Goal: Information Seeking & Learning: Check status

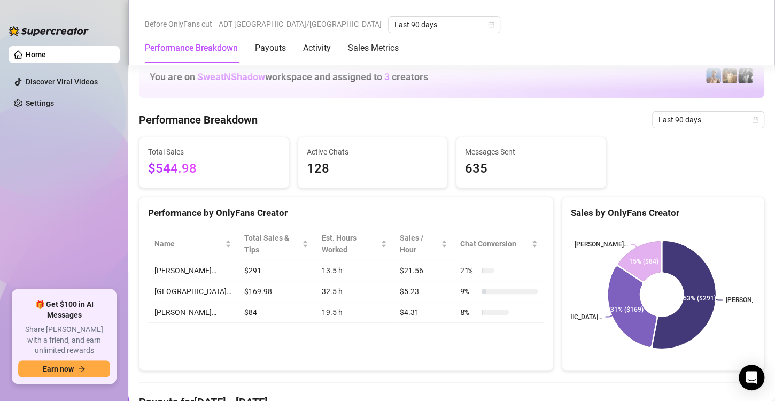
scroll to position [262, 0]
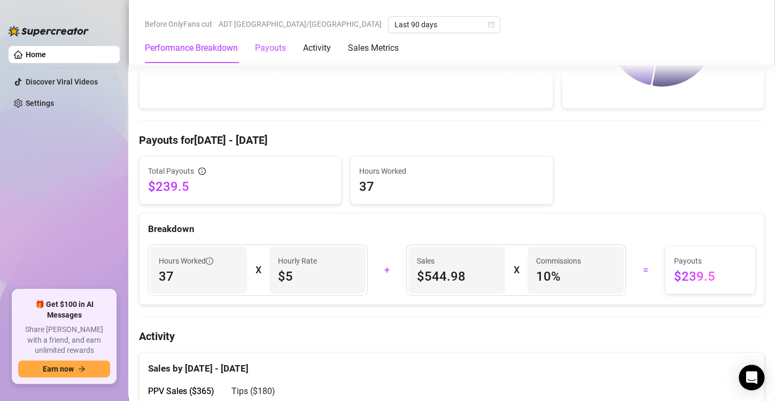
click at [269, 47] on div "Payouts" at bounding box center [270, 48] width 31 height 13
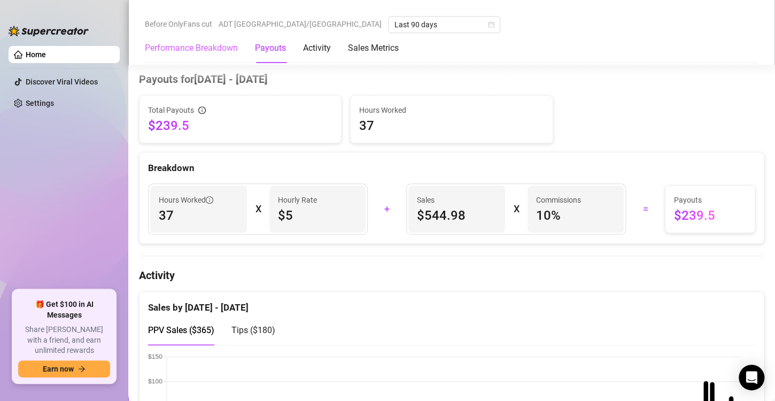
click at [228, 41] on div "Performance Breakdown" at bounding box center [191, 48] width 93 height 30
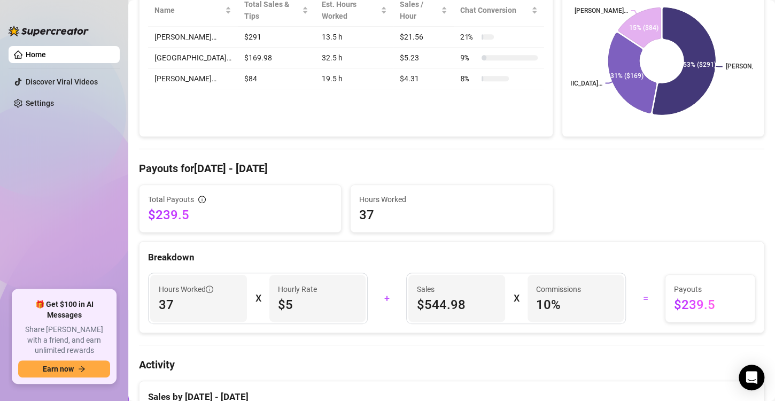
scroll to position [41, 0]
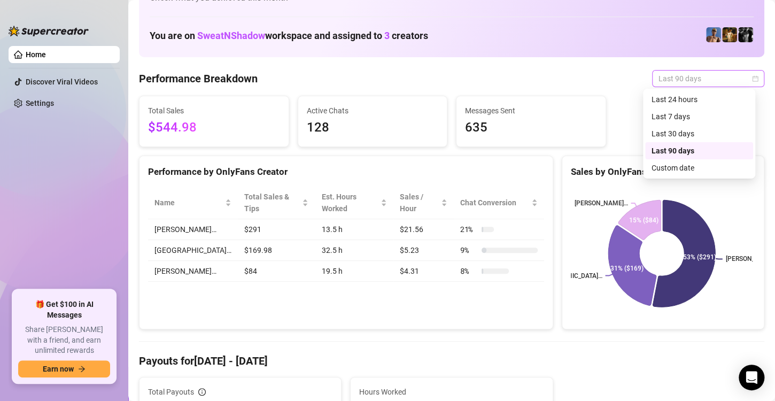
click at [709, 76] on span "Last 90 days" at bounding box center [708, 79] width 99 height 16
click at [690, 128] on div "Last 30 days" at bounding box center [699, 134] width 95 height 12
click at [697, 77] on span "Last 30 days" at bounding box center [708, 79] width 99 height 16
click at [683, 148] on div "Last 90 days" at bounding box center [699, 151] width 95 height 12
click at [672, 72] on span "Last 90 days" at bounding box center [708, 79] width 99 height 16
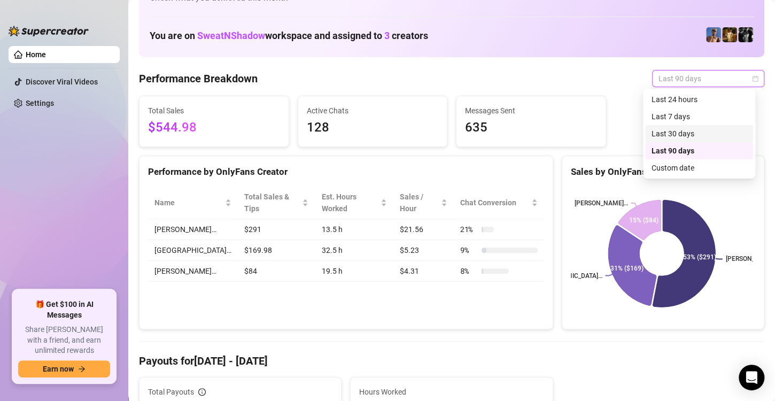
click at [673, 128] on div "Last 30 days" at bounding box center [699, 134] width 95 height 12
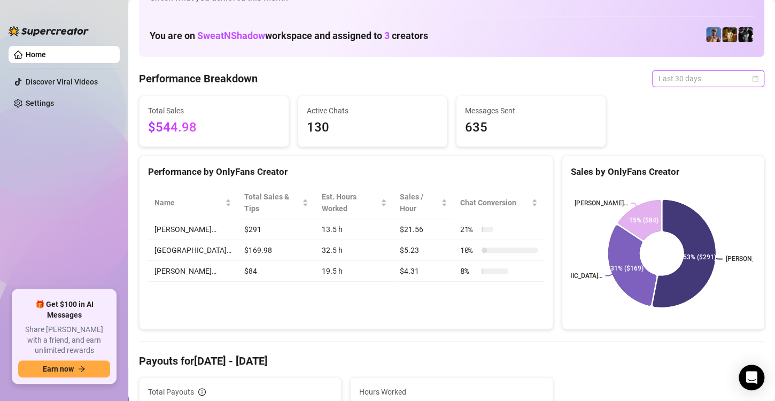
click at [685, 73] on span "Last 30 days" at bounding box center [708, 79] width 99 height 16
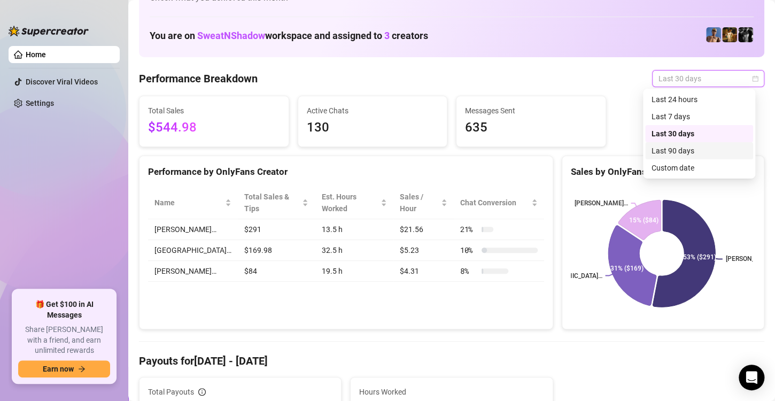
click at [670, 148] on div "Last 90 days" at bounding box center [699, 151] width 95 height 12
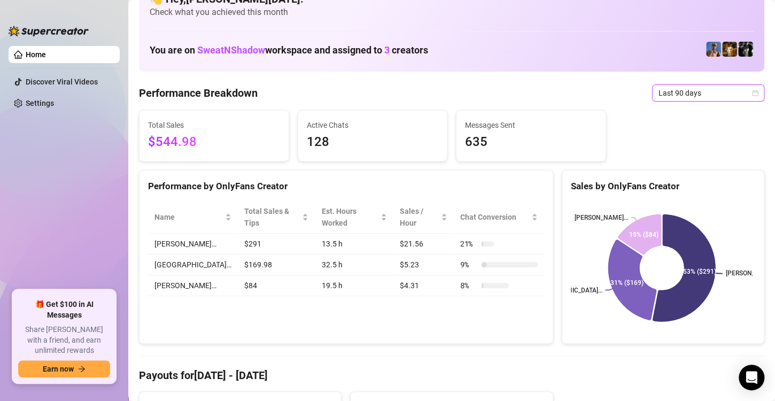
scroll to position [0, 0]
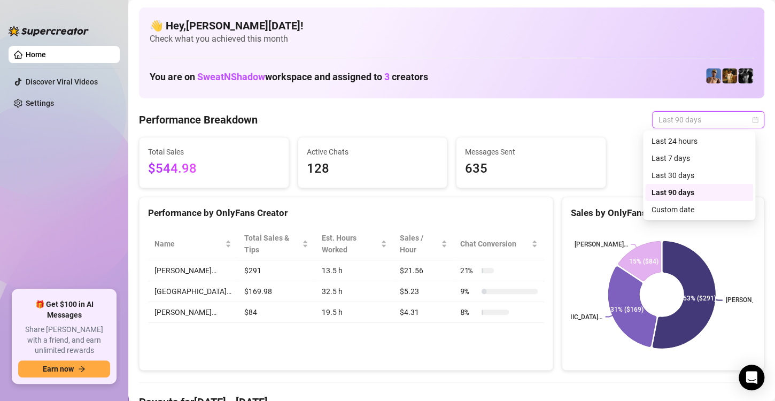
click at [692, 115] on span "Last 90 days" at bounding box center [708, 120] width 99 height 16
click at [686, 137] on div "Last 24 hours" at bounding box center [699, 141] width 95 height 12
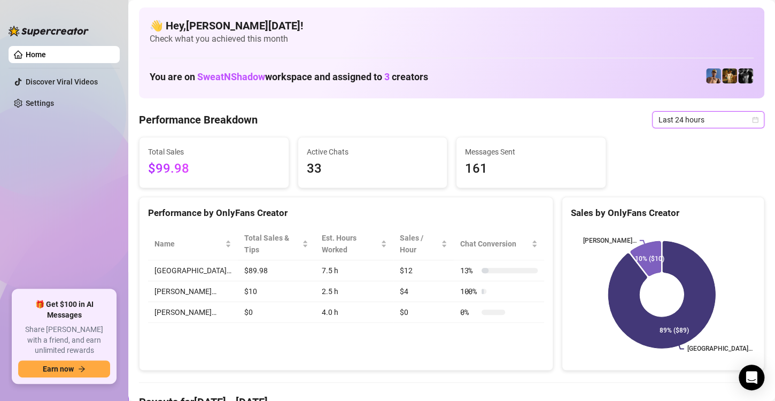
click at [695, 120] on span "Last 24 hours" at bounding box center [708, 120] width 99 height 16
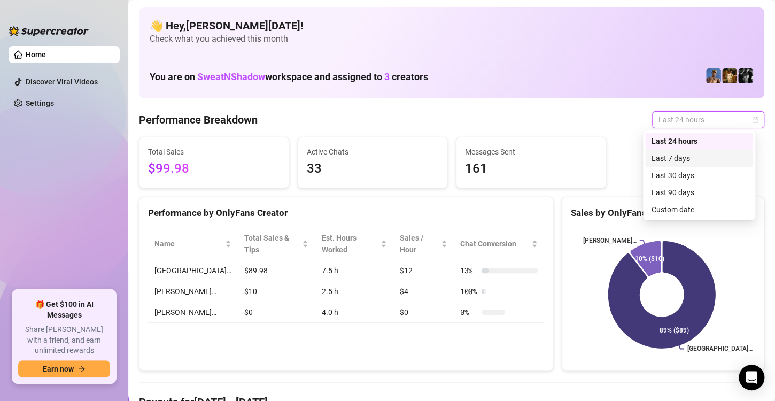
click at [687, 154] on div "Last 7 days" at bounding box center [699, 158] width 95 height 12
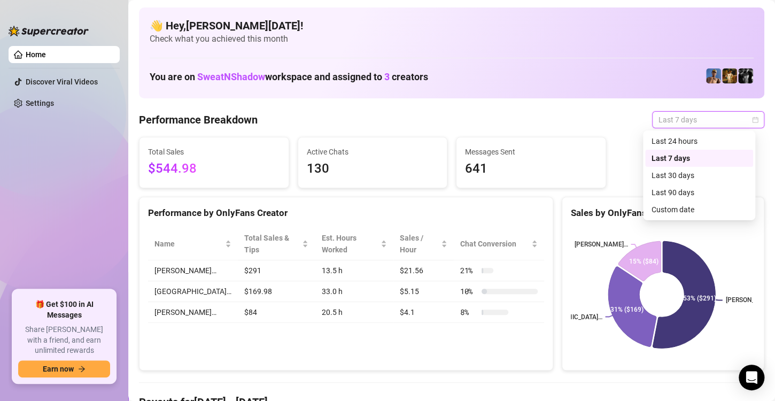
click at [688, 118] on span "Last 7 days" at bounding box center [708, 120] width 99 height 16
click at [678, 172] on div "Last 30 days" at bounding box center [699, 175] width 95 height 12
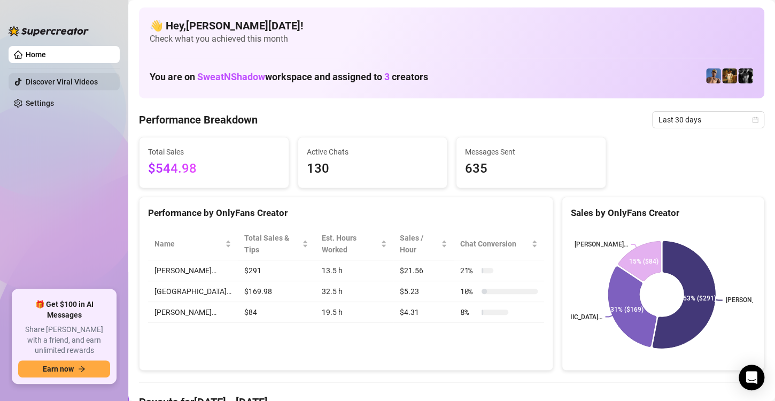
click at [26, 78] on link "Discover Viral Videos" at bounding box center [62, 82] width 72 height 9
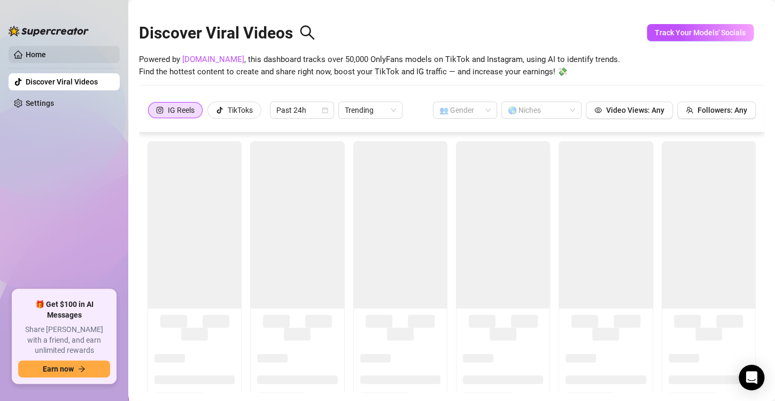
click at [40, 51] on link "Home" at bounding box center [36, 54] width 20 height 9
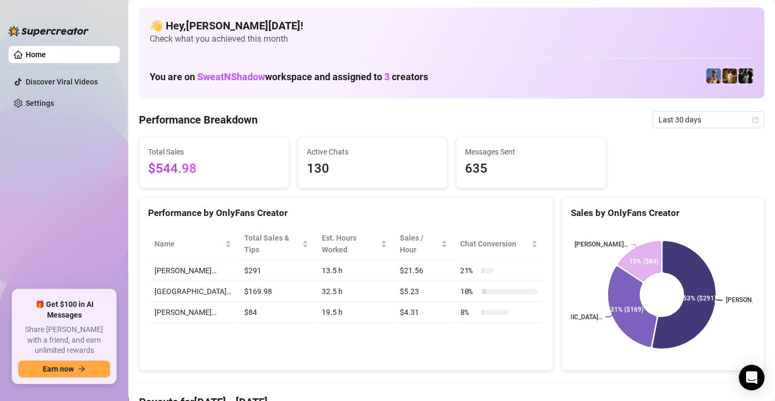
click at [667, 164] on div "Total Sales $544.98 Active Chats 130 Messages Sent 635" at bounding box center [452, 162] width 634 height 51
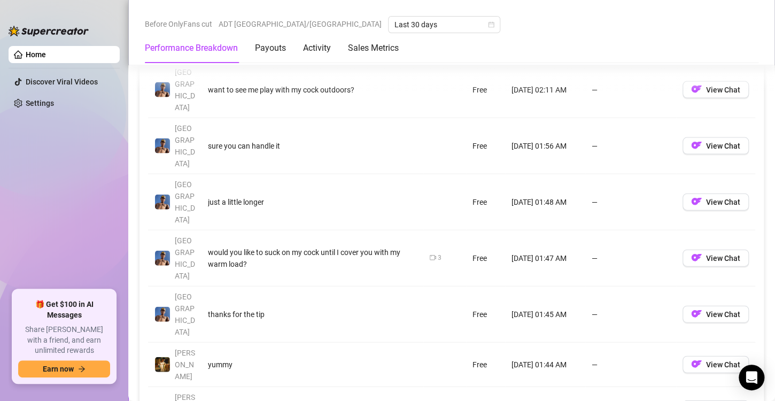
scroll to position [1005, 0]
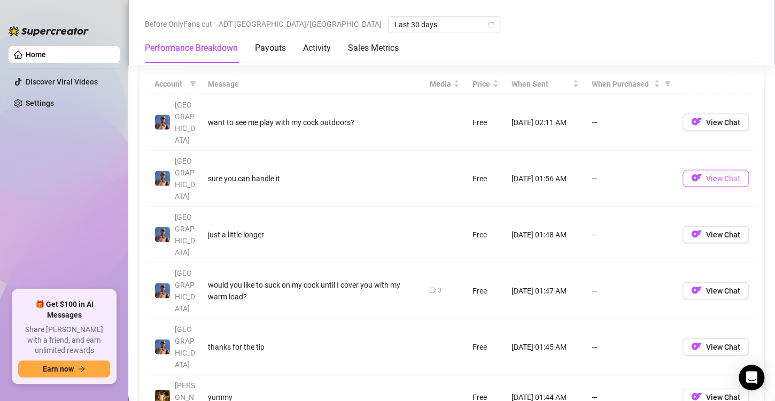
click at [706, 174] on span "View Chat" at bounding box center [723, 178] width 34 height 9
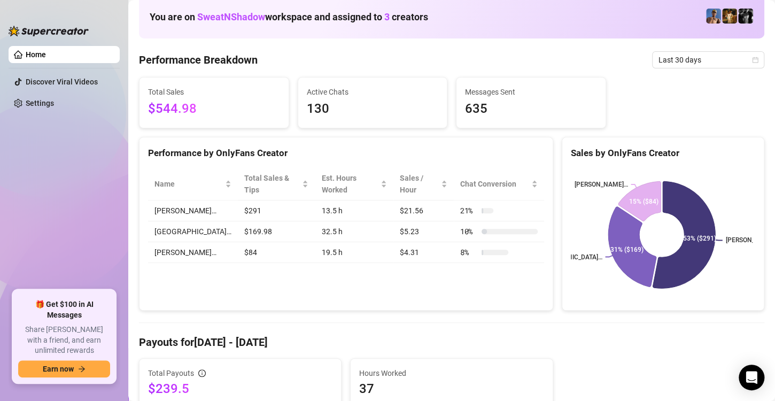
scroll to position [0, 0]
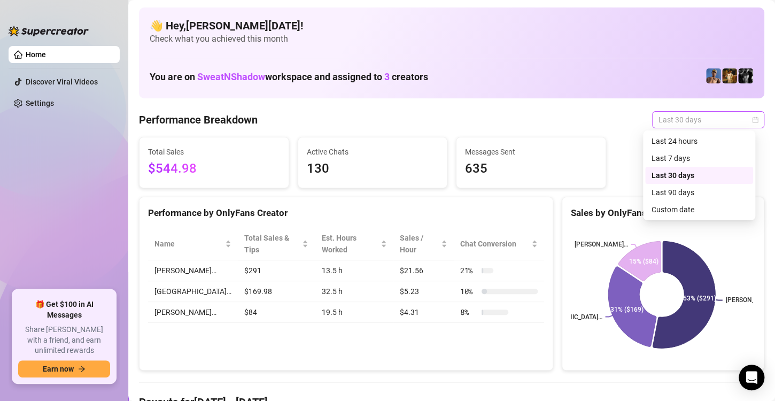
click at [705, 119] on span "Last 30 days" at bounding box center [708, 120] width 99 height 16
click at [713, 187] on div "Last 90 days" at bounding box center [699, 193] width 95 height 12
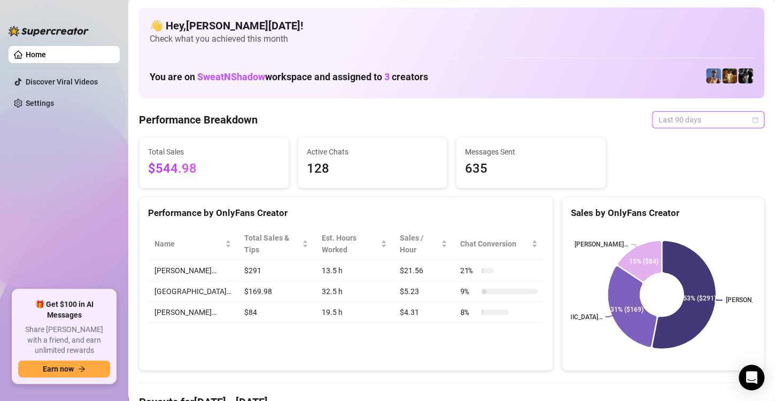
scroll to position [21, 0]
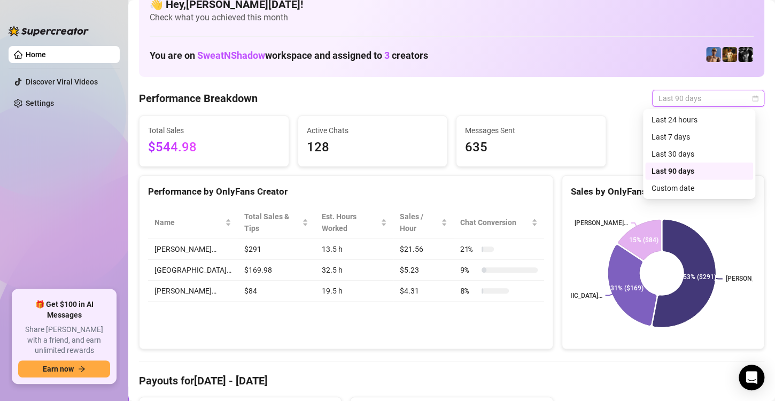
click at [624, 142] on div "Total Sales $544.98 Active Chats 128 Messages Sent 635" at bounding box center [452, 140] width 634 height 51
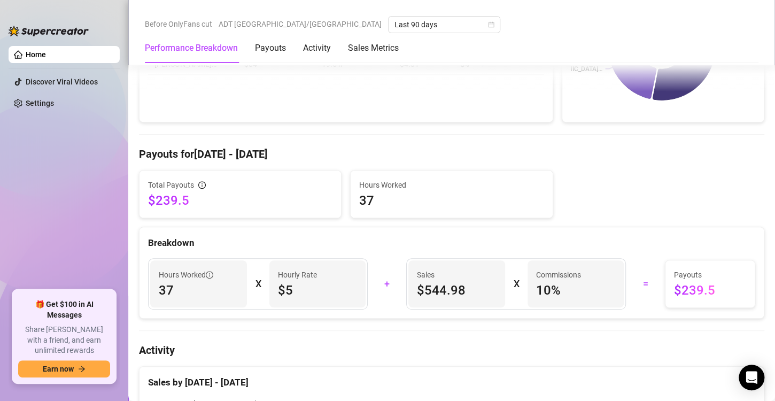
scroll to position [0, 0]
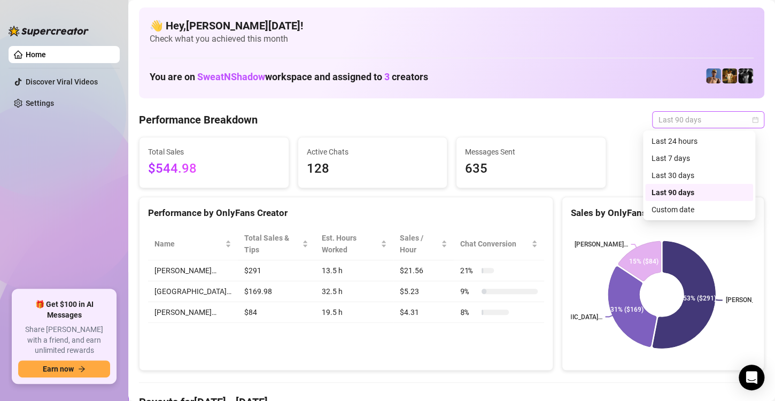
click at [679, 119] on span "Last 90 days" at bounding box center [708, 120] width 99 height 16
click at [676, 173] on div "Last 30 days" at bounding box center [699, 175] width 95 height 12
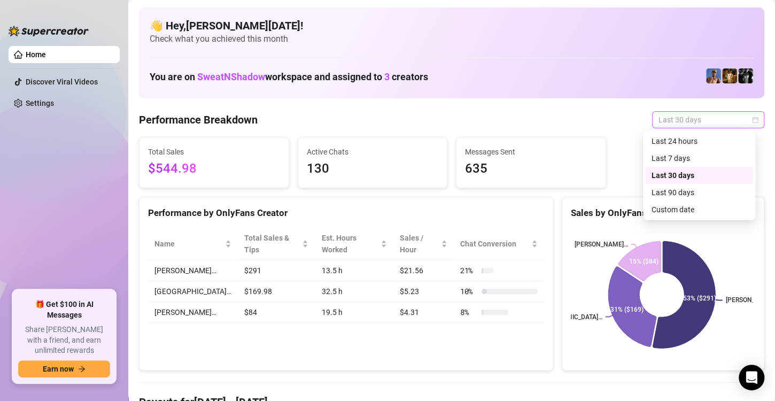
click at [685, 115] on span "Last 30 days" at bounding box center [708, 120] width 99 height 16
click at [675, 194] on div "Last 90 days" at bounding box center [699, 193] width 95 height 12
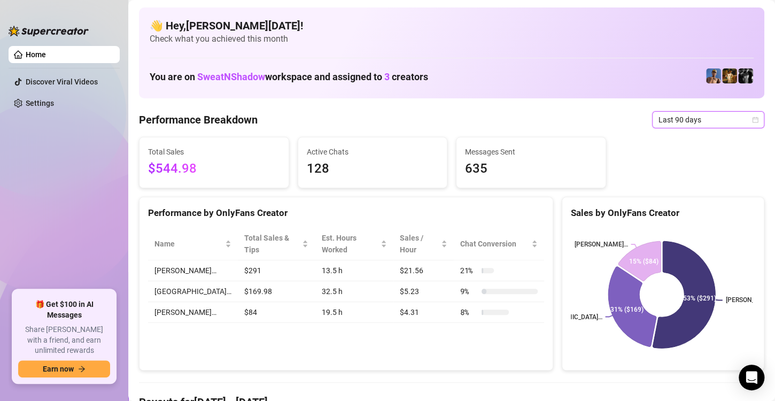
click at [752, 121] on icon "calendar" at bounding box center [755, 120] width 6 height 6
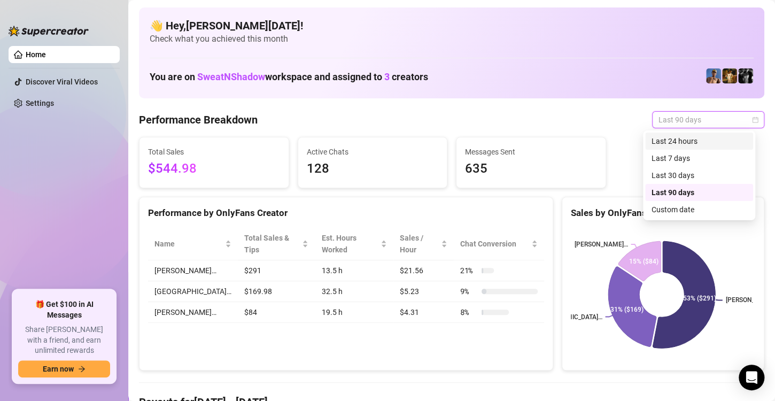
click at [720, 140] on div "Last 24 hours" at bounding box center [699, 141] width 95 height 12
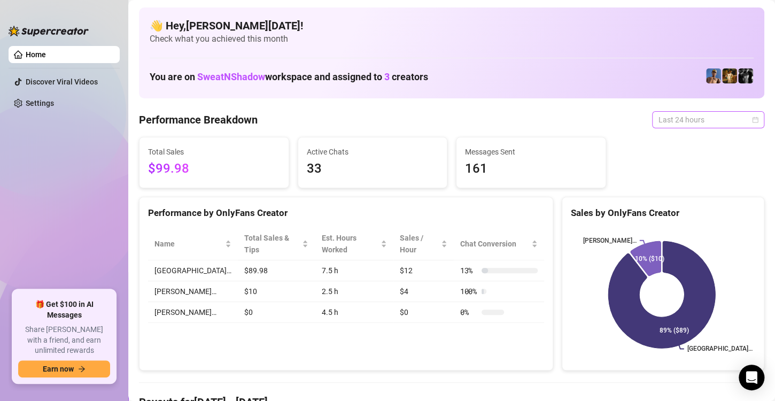
click at [697, 114] on span "Last 24 hours" at bounding box center [708, 120] width 99 height 16
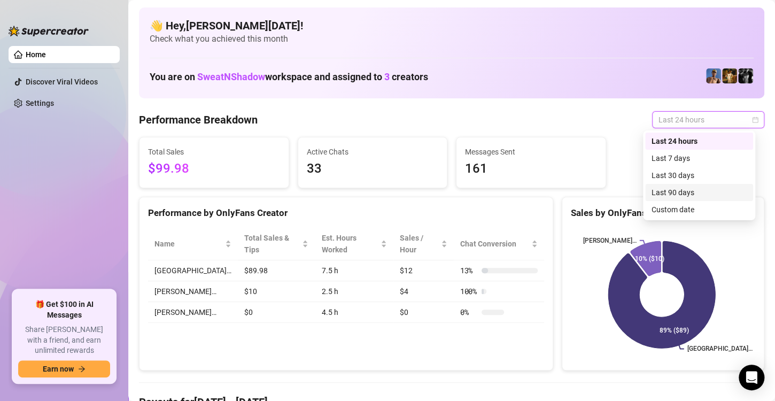
click at [682, 190] on div "Last 90 days" at bounding box center [699, 193] width 95 height 12
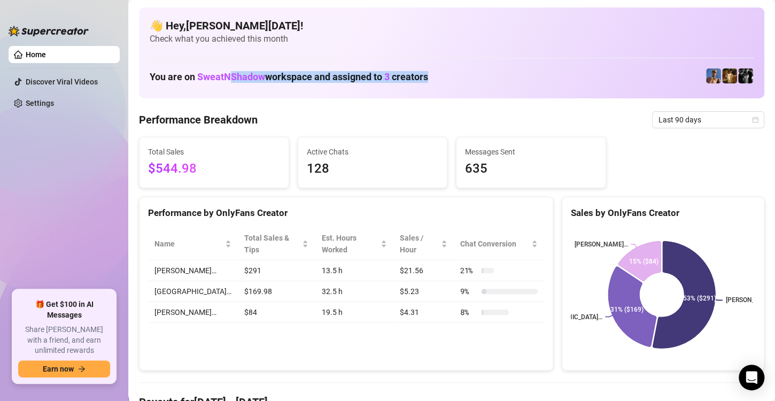
drag, startPoint x: 231, startPoint y: 80, endPoint x: 562, endPoint y: 76, distance: 330.9
click at [562, 76] on div "You are on SweatNShadow workspace and assigned to 3 creators" at bounding box center [452, 76] width 604 height 23
click at [698, 119] on span "Last 90 days" at bounding box center [708, 120] width 99 height 16
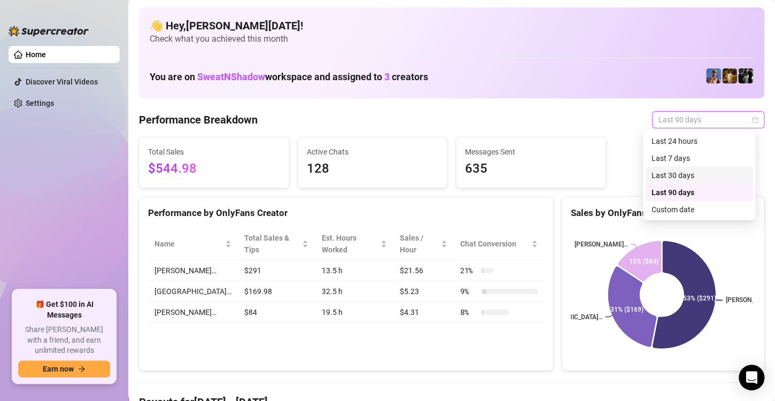
click at [671, 172] on div "Last 30 days" at bounding box center [699, 175] width 95 height 12
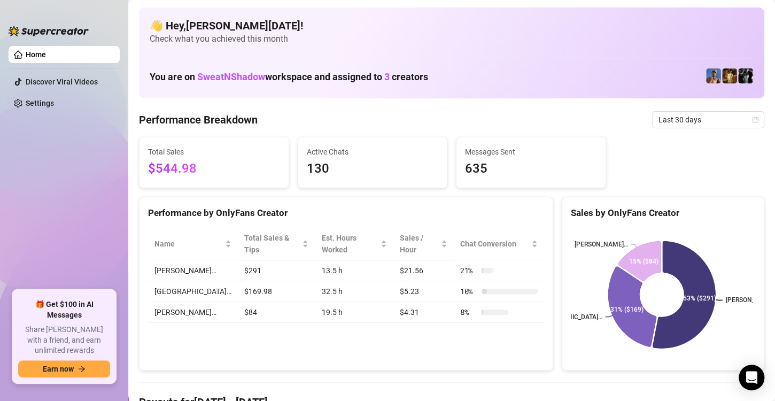
click at [525, 164] on span "635" at bounding box center [531, 169] width 132 height 20
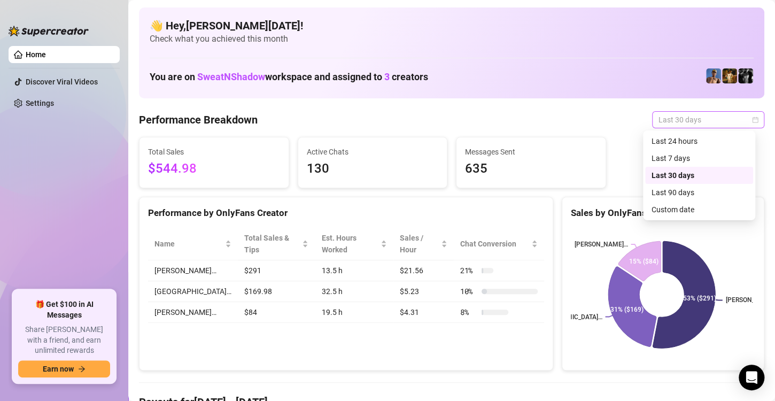
click at [682, 113] on span "Last 30 days" at bounding box center [708, 120] width 99 height 16
click at [667, 186] on div "Last 90 days" at bounding box center [699, 192] width 108 height 17
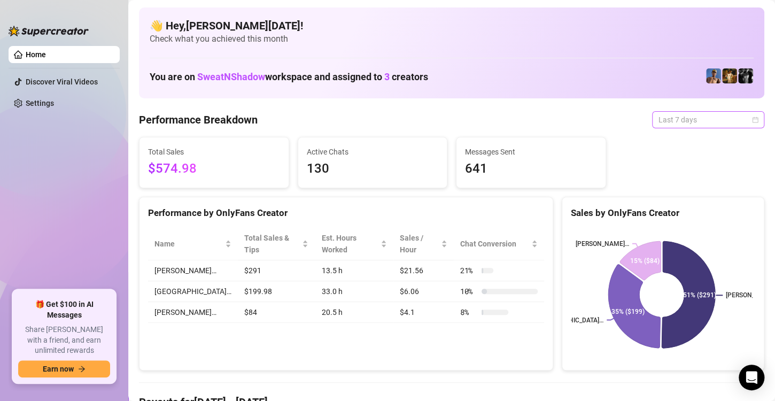
click at [685, 115] on span "Last 7 days" at bounding box center [708, 120] width 99 height 16
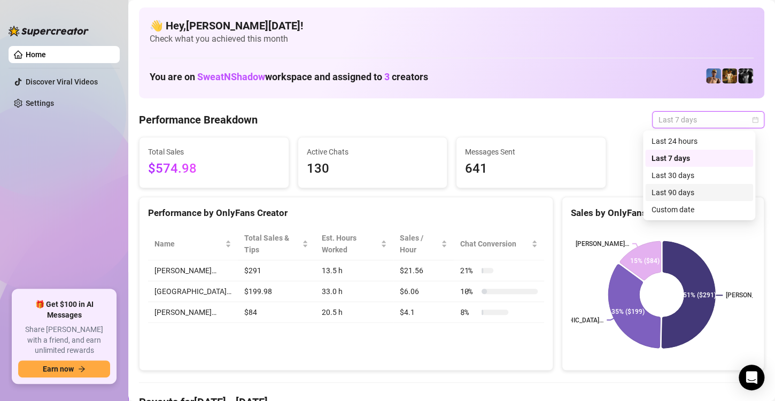
click at [664, 186] on div "Last 90 days" at bounding box center [699, 192] width 108 height 17
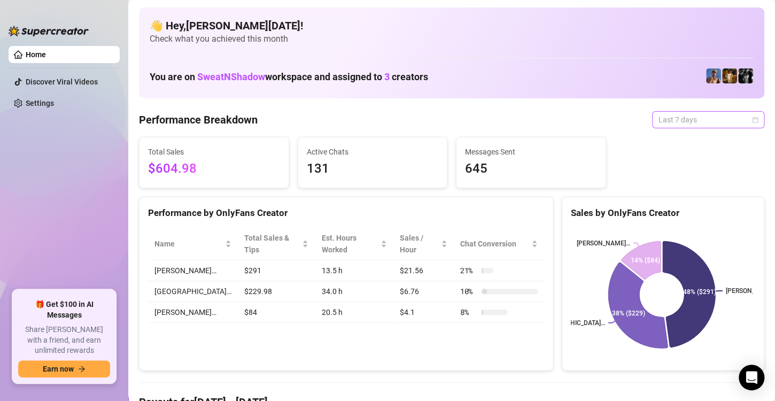
click at [755, 117] on div "Last 7 days" at bounding box center [708, 119] width 112 height 17
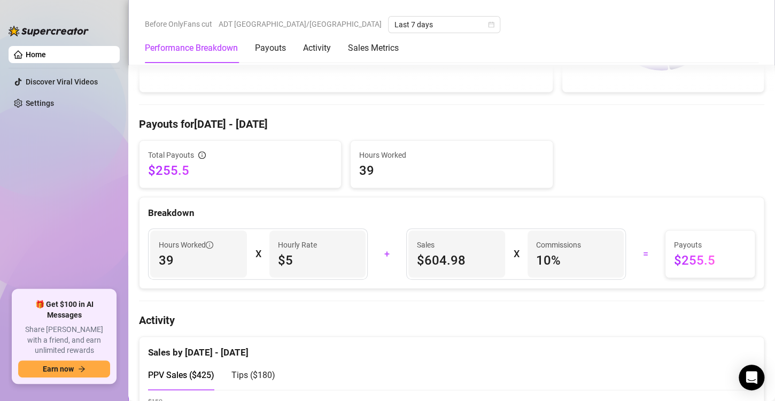
scroll to position [299, 0]
